Goal: Task Accomplishment & Management: Manage account settings

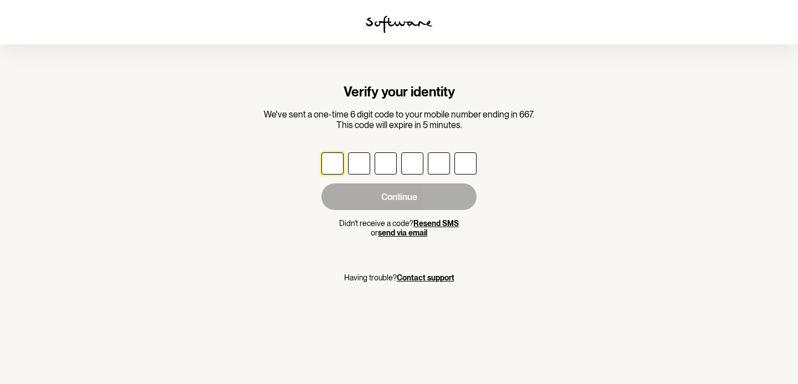
type input "6"
type input "2"
type input "0"
type input "8"
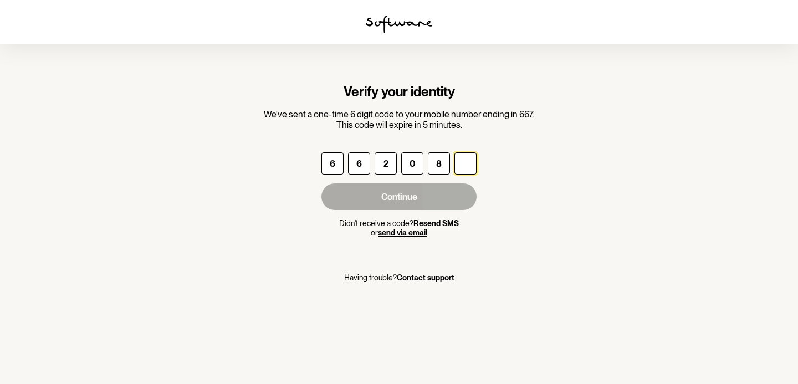
type input "6"
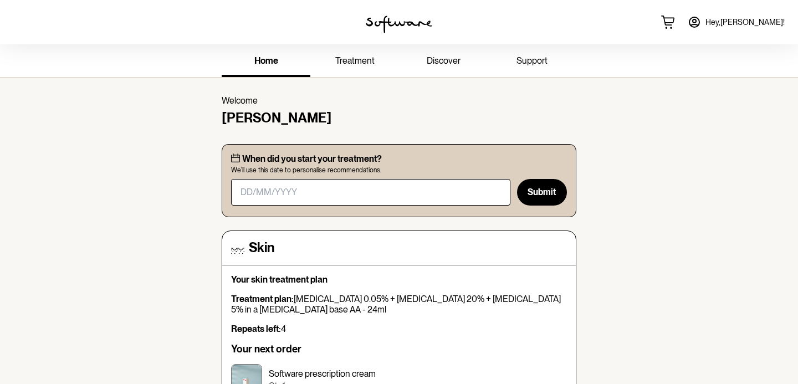
click at [358, 55] on span "treatment" at bounding box center [354, 60] width 39 height 11
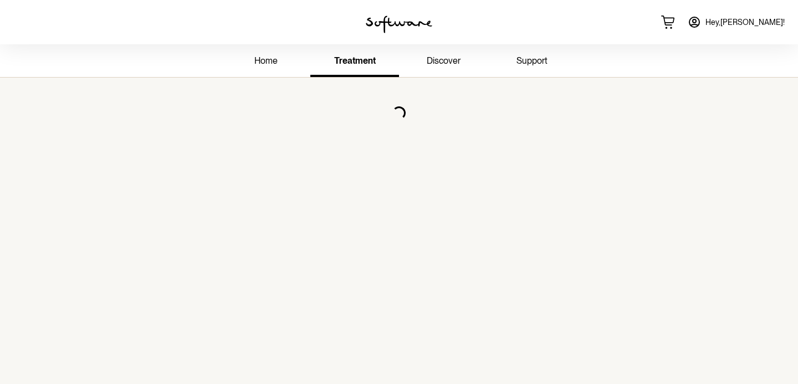
click at [269, 66] on link "home" at bounding box center [266, 62] width 89 height 30
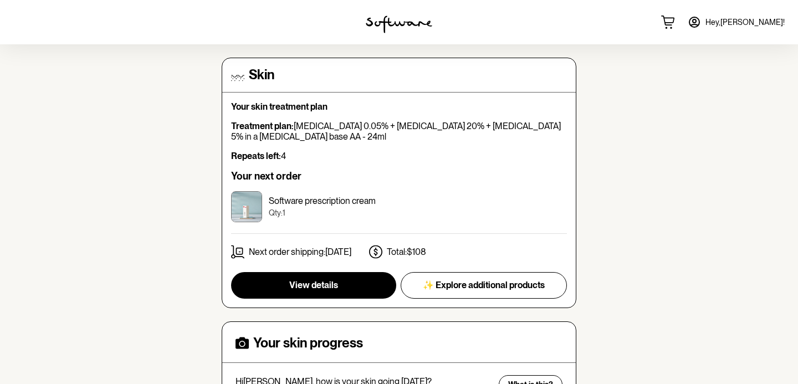
scroll to position [180, 0]
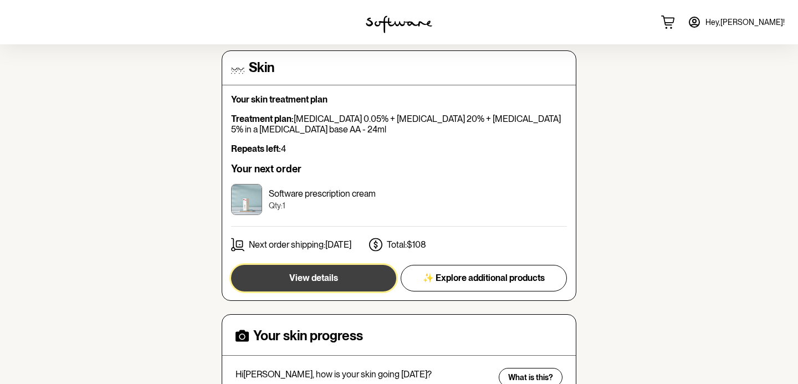
click at [337, 281] on span "View details" at bounding box center [313, 278] width 49 height 11
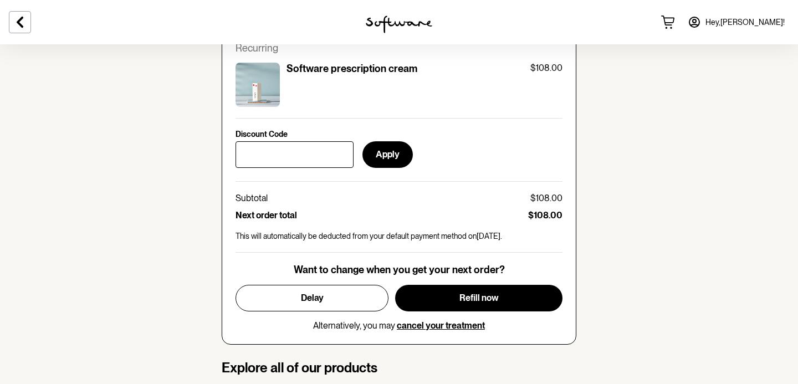
scroll to position [520, 0]
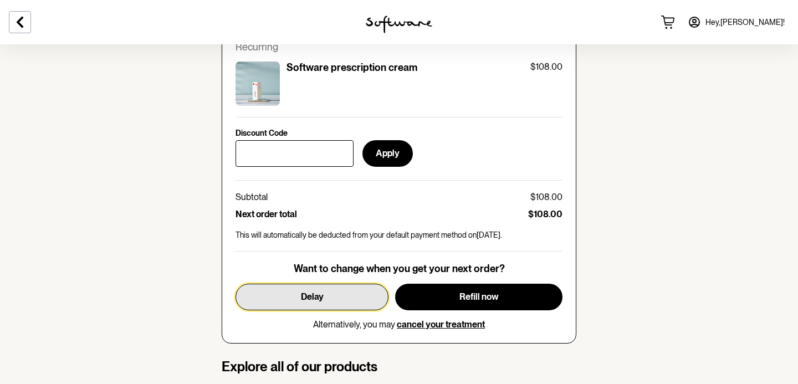
click at [316, 299] on span "Delay" at bounding box center [312, 296] width 23 height 11
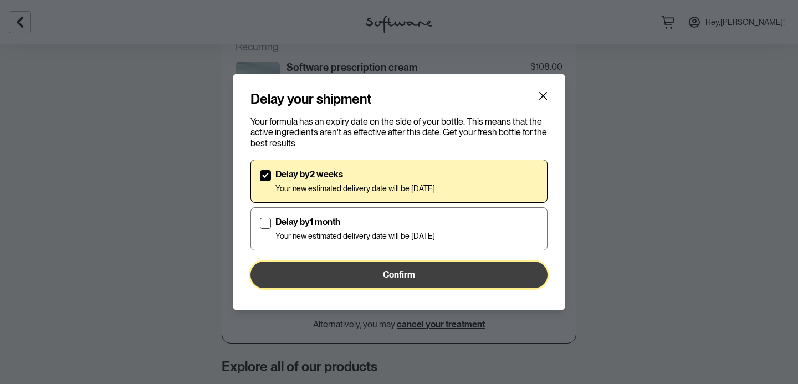
click at [345, 279] on button "Confirm" at bounding box center [398, 274] width 297 height 27
